Goal: Navigation & Orientation: Understand site structure

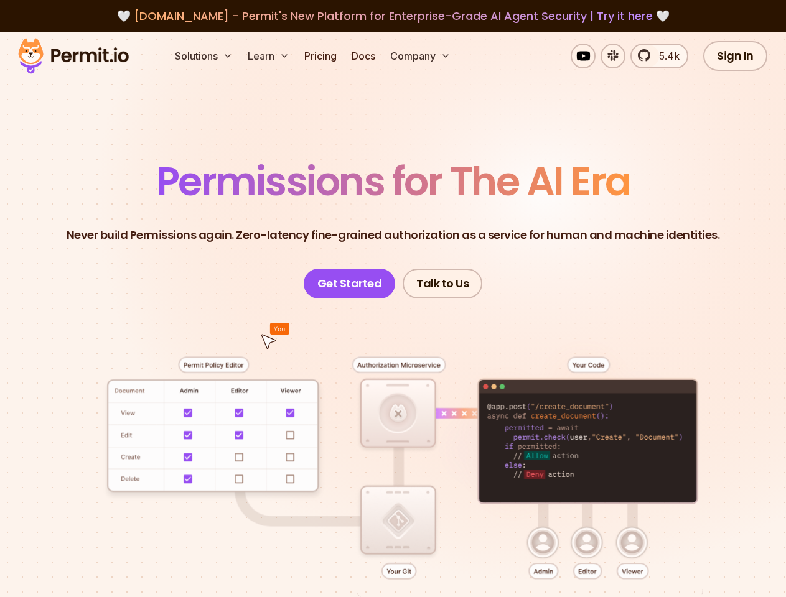
click at [205, 56] on button "Solutions" at bounding box center [204, 56] width 68 height 25
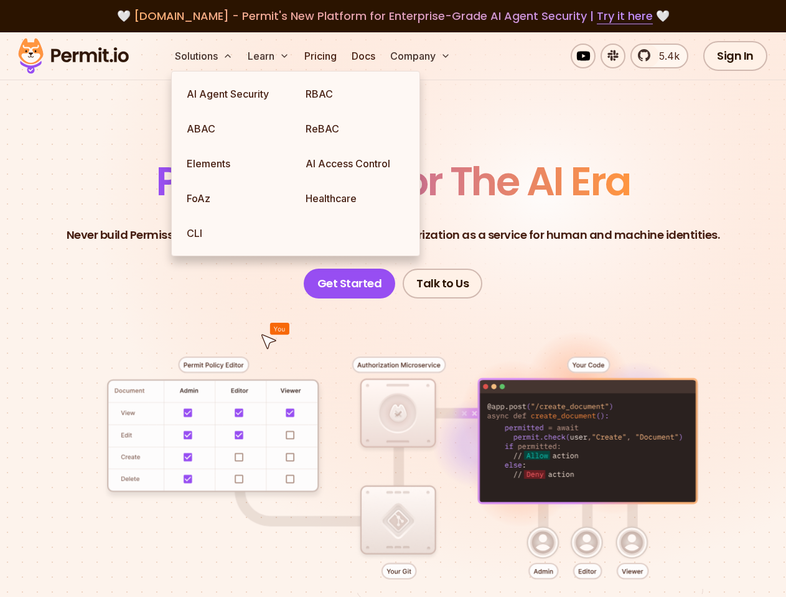
click at [269, 56] on button "Learn" at bounding box center [269, 56] width 52 height 25
click at [421, 56] on button "Company" at bounding box center [420, 56] width 70 height 25
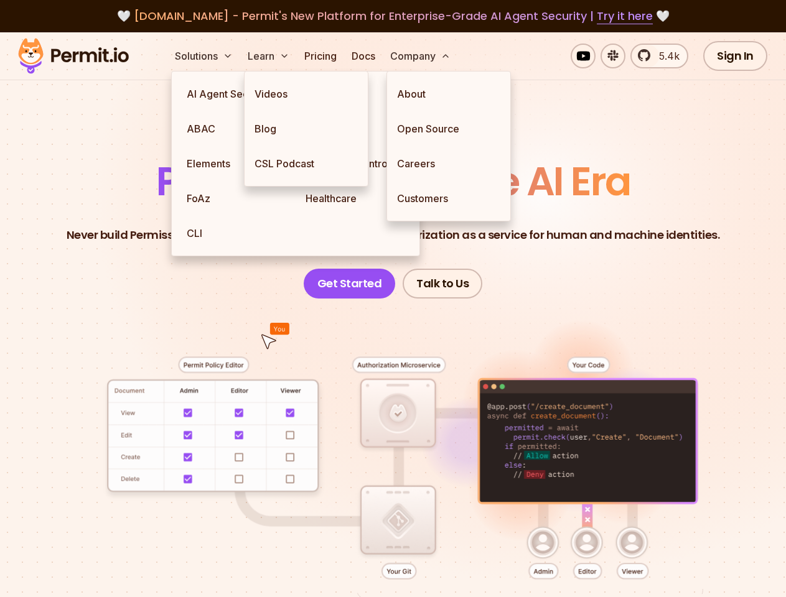
click at [393, 428] on div at bounding box center [393, 489] width 726 height 381
